Goal: Task Accomplishment & Management: Complete application form

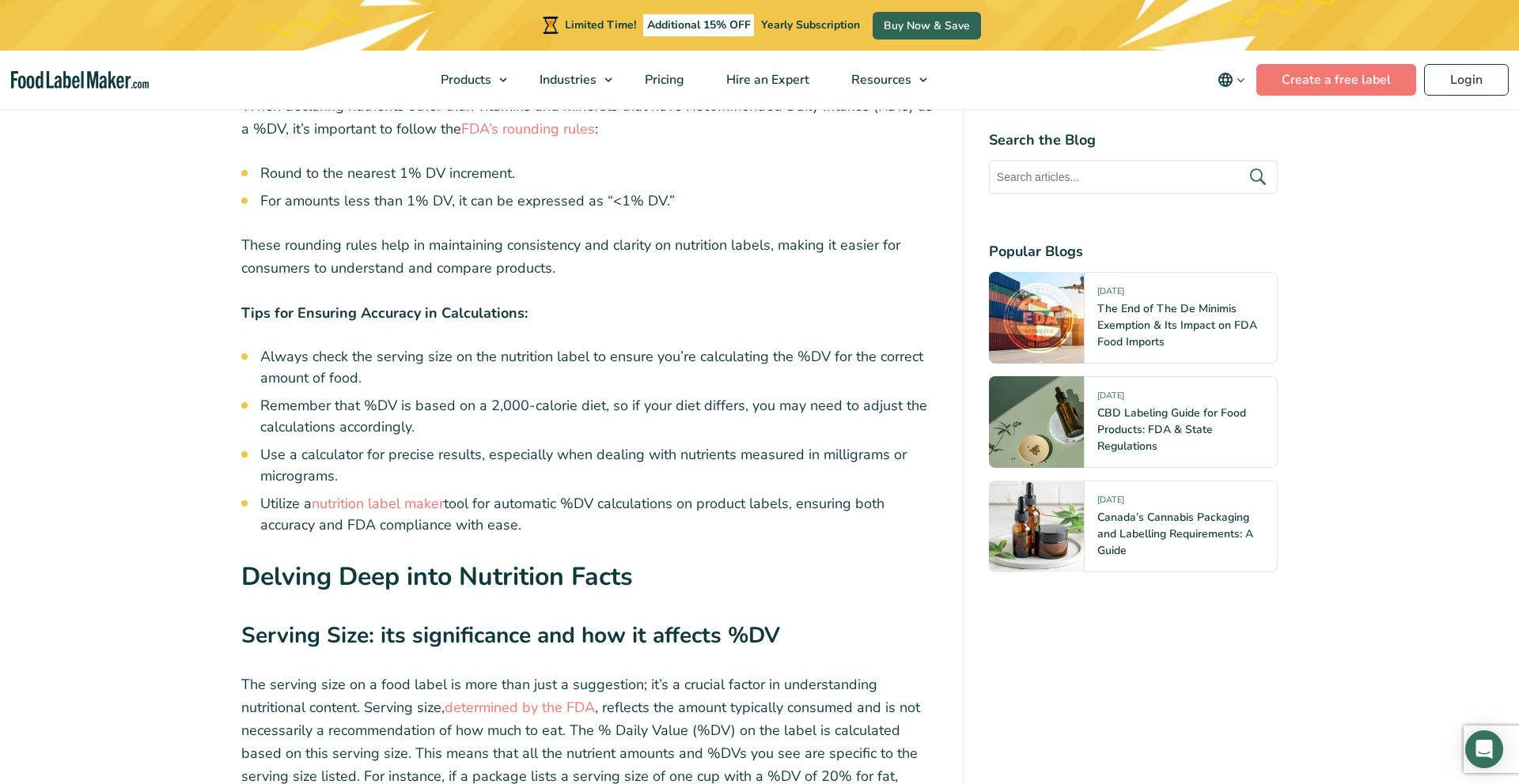
scroll to position [5278, 0]
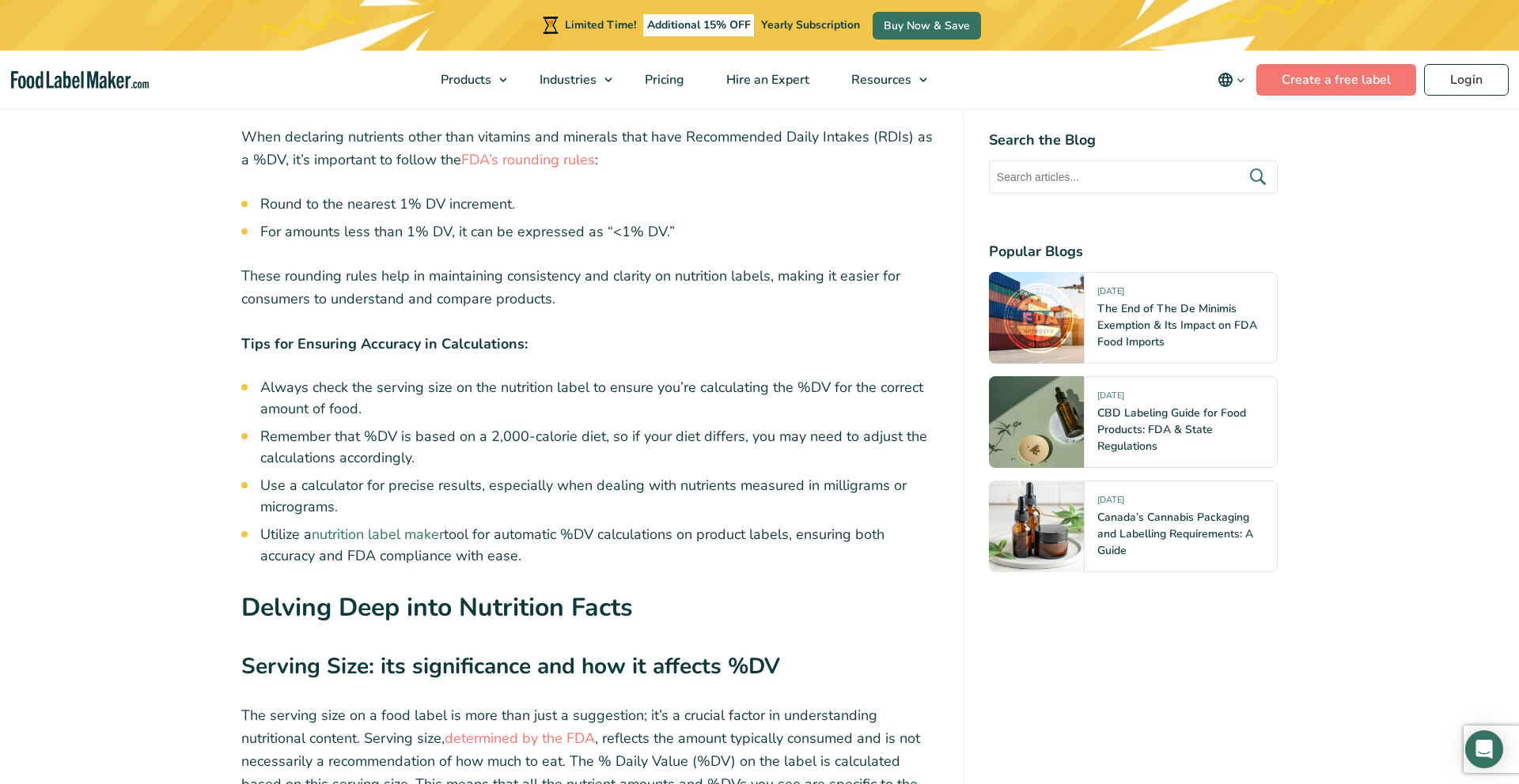
click at [392, 525] on link "nutrition label maker" at bounding box center [378, 534] width 132 height 19
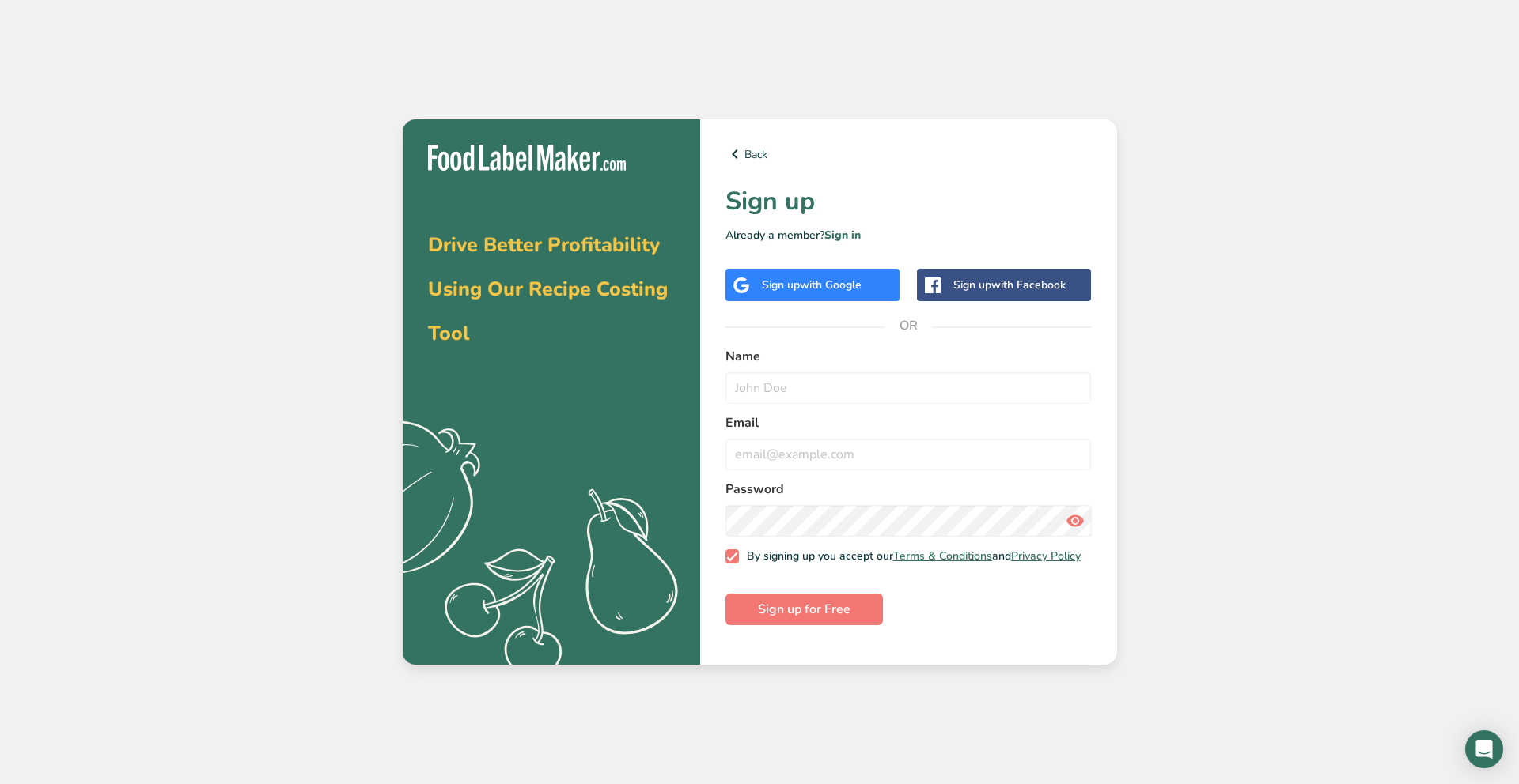
click at [789, 288] on div "Sign up with Google" at bounding box center [811, 285] width 100 height 17
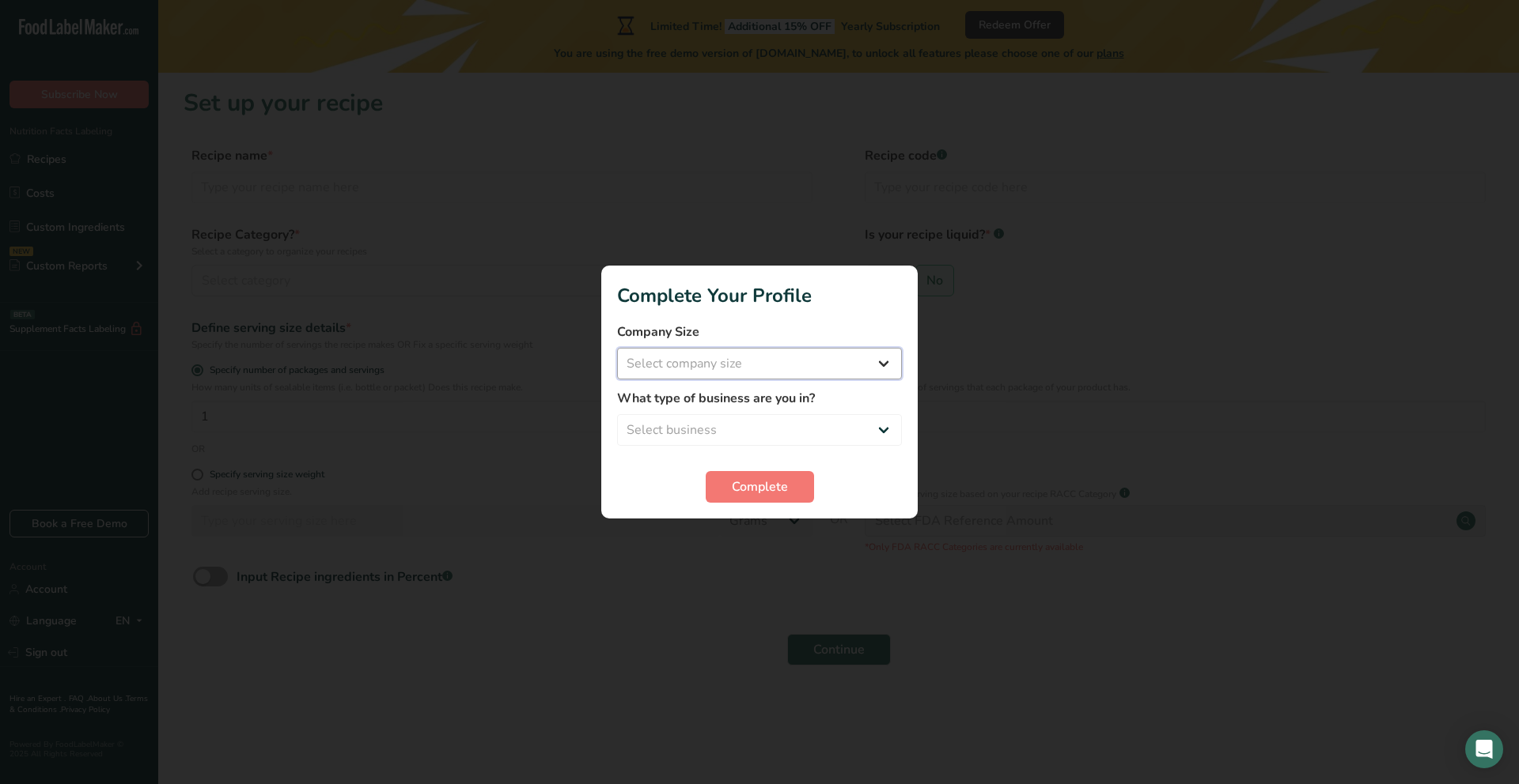
click at [742, 369] on select "Select company size Fewer than 10 Employees 10 to 50 Employees 51 to 500 Employ…" at bounding box center [759, 364] width 285 height 32
select select "2"
click at [617, 348] on select "Select company size Fewer than 10 Employees 10 to 50 Employees 51 to 500 Employ…" at bounding box center [759, 364] width 285 height 32
click at [738, 431] on select "Select business Packaged Food Manufacturer Restaurant & Cafe Bakery Meal Plans …" at bounding box center [759, 431] width 285 height 32
select select "8"
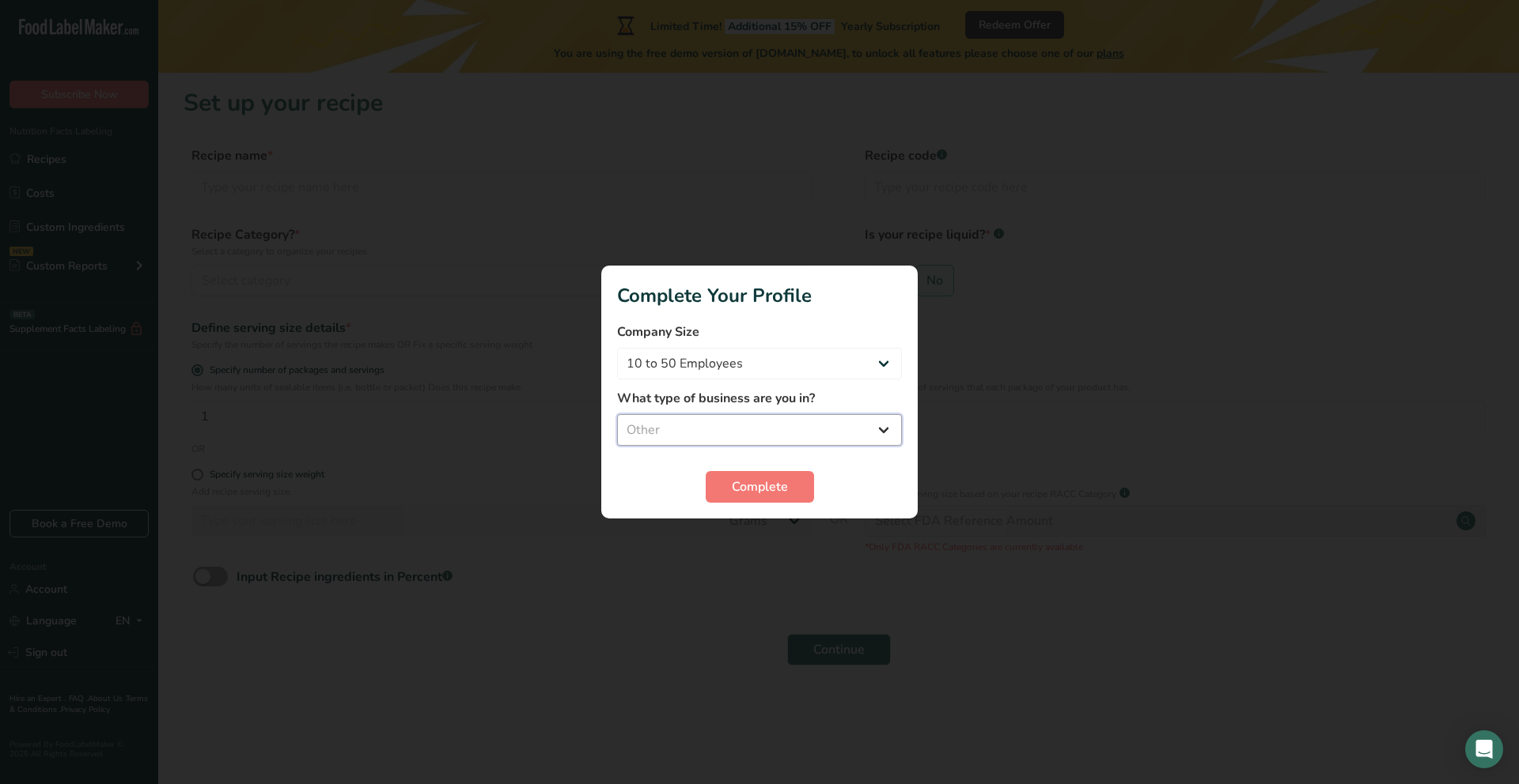
click at [617, 415] on select "Select business Packaged Food Manufacturer Restaurant & Cafe Bakery Meal Plans …" at bounding box center [759, 431] width 285 height 32
click at [743, 490] on span "Complete" at bounding box center [759, 487] width 56 height 19
